Goal: Consume media (video, audio)

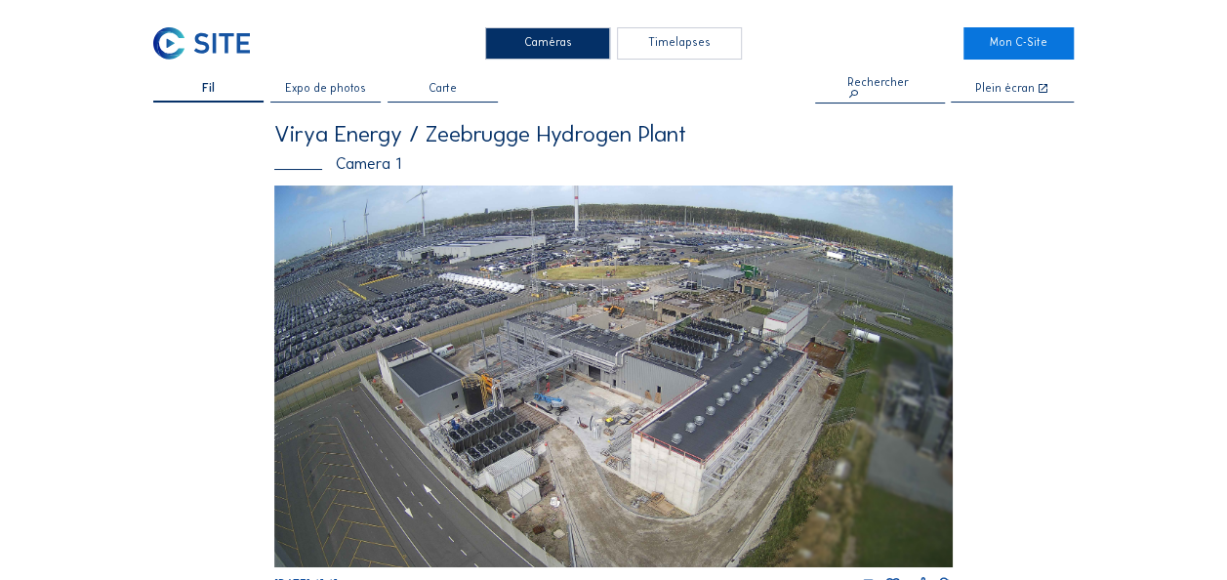
click at [615, 440] on img at bounding box center [613, 376] width 678 height 382
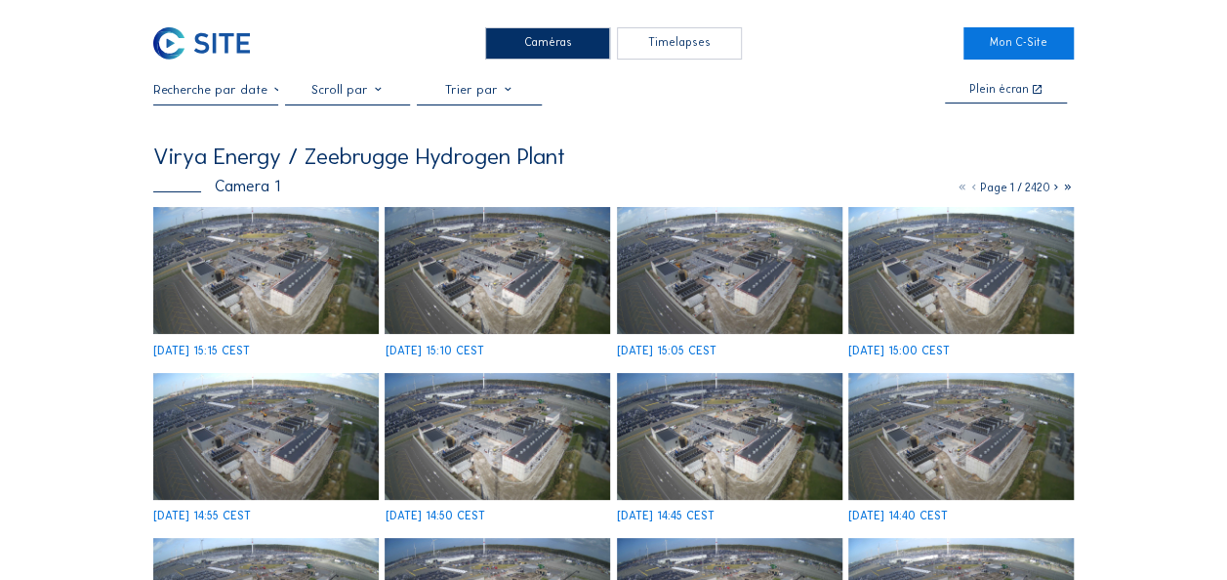
click at [262, 270] on img at bounding box center [265, 270] width 225 height 127
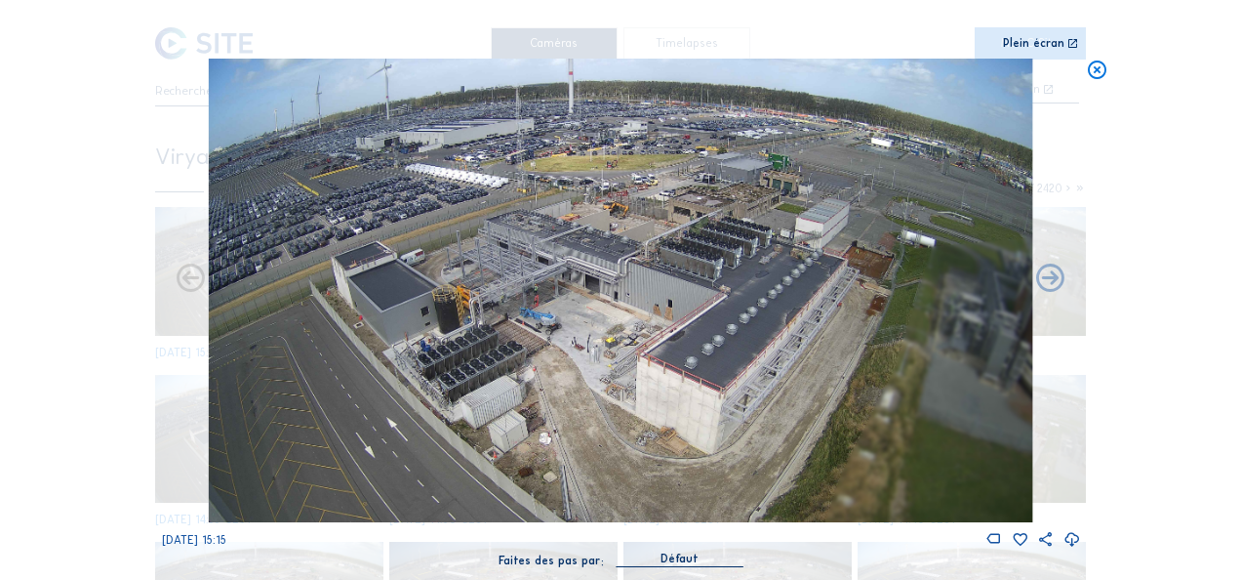
click at [1029, 47] on div "Plein écran" at bounding box center [1033, 44] width 61 height 13
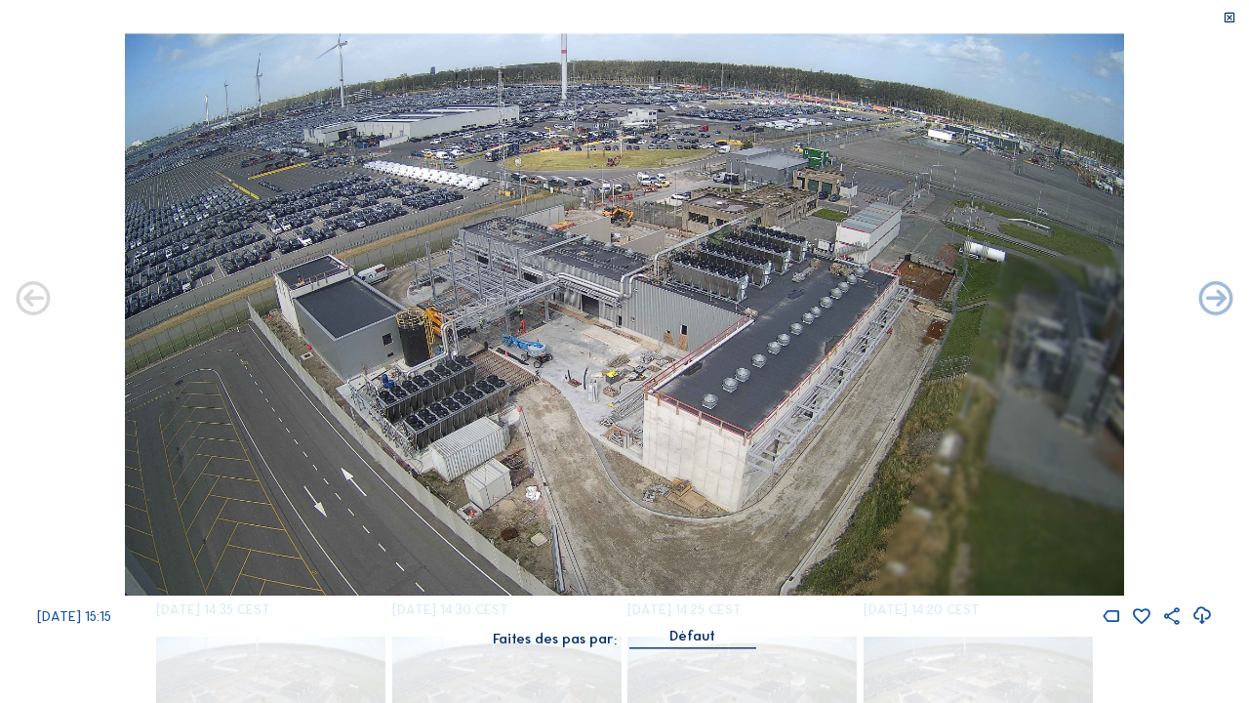
click at [874, 347] on img at bounding box center [624, 314] width 999 height 562
drag, startPoint x: 874, startPoint y: 347, endPoint x: 1151, endPoint y: 139, distance: 347.0
click at [1151, 139] on div "[DATE] 15:15" at bounding box center [624, 330] width 1249 height 594
click at [1198, 579] on icon at bounding box center [1201, 616] width 20 height 25
click at [1226, 14] on icon at bounding box center [1230, 18] width 14 height 15
